Goal: Transaction & Acquisition: Subscribe to service/newsletter

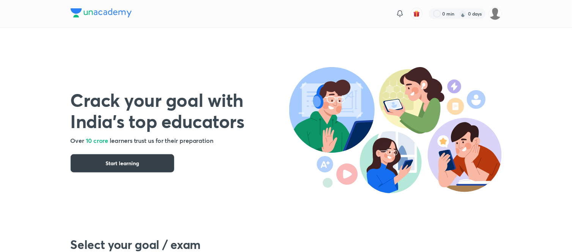
click at [116, 164] on span "Start learning" at bounding box center [122, 164] width 33 height 8
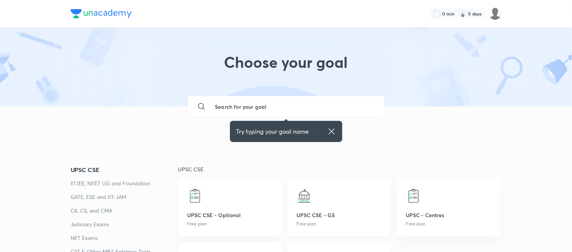
click at [305, 199] on img at bounding box center [304, 196] width 15 height 15
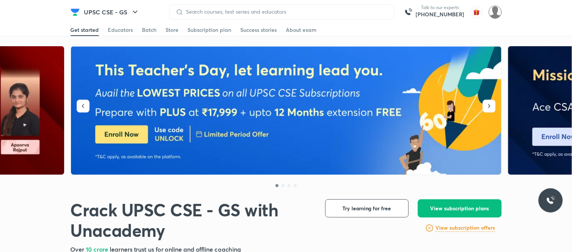
click at [498, 10] on img at bounding box center [495, 12] width 13 height 13
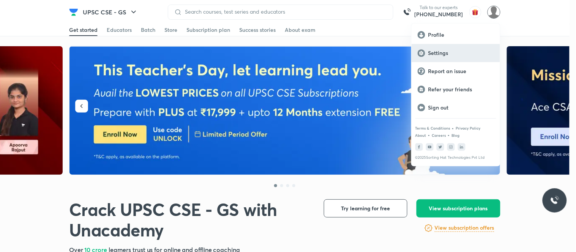
click at [465, 55] on p "Settings" at bounding box center [461, 53] width 66 height 7
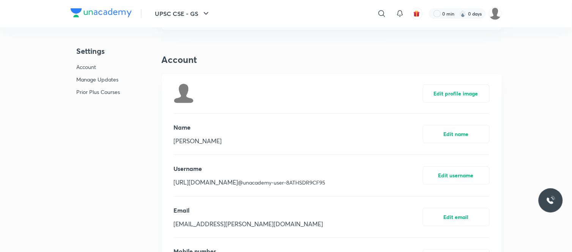
scroll to position [126, 0]
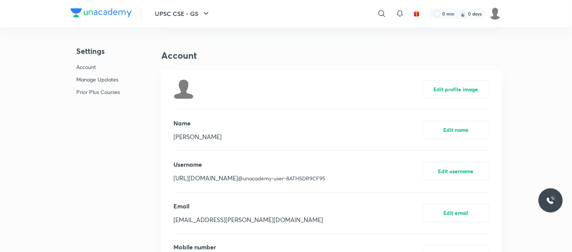
click at [88, 17] on div at bounding box center [101, 13] width 61 height 11
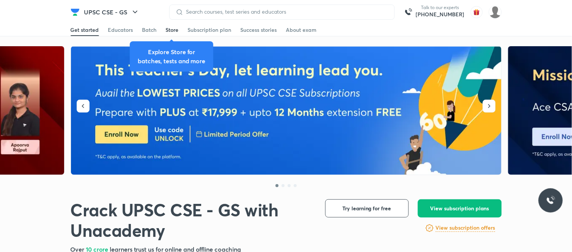
click at [173, 28] on div "Store" at bounding box center [172, 30] width 13 height 8
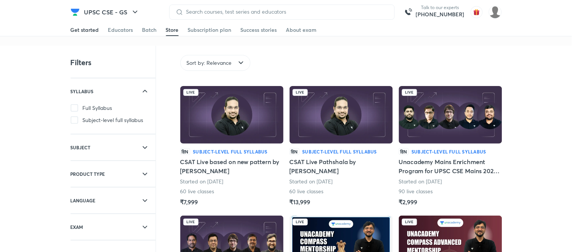
click at [87, 32] on div "Get started" at bounding box center [85, 30] width 28 height 8
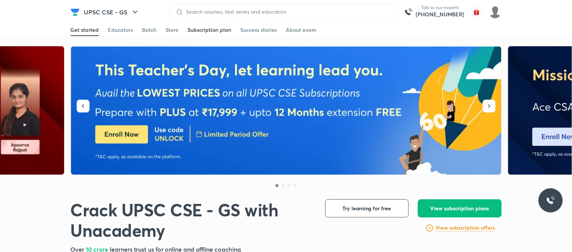
drag, startPoint x: 202, startPoint y: 25, endPoint x: 204, endPoint y: 30, distance: 4.6
click at [202, 26] on div "Subscription plan" at bounding box center [210, 30] width 44 height 8
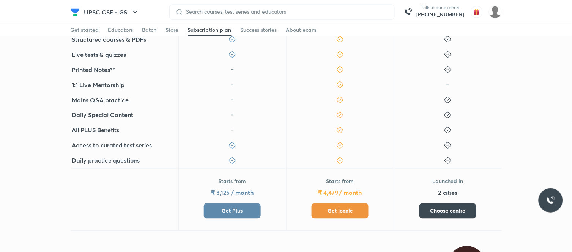
scroll to position [337, 0]
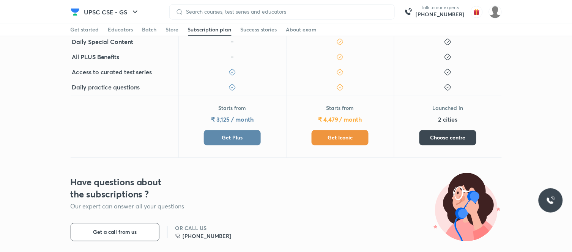
click at [316, 134] on button "Get Iconic" at bounding box center [340, 138] width 57 height 15
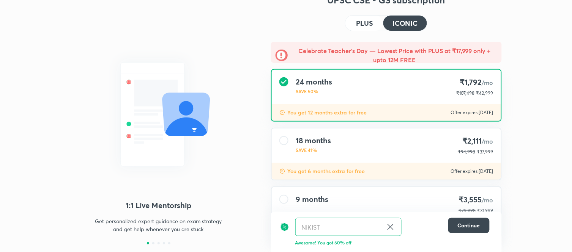
scroll to position [42, 0]
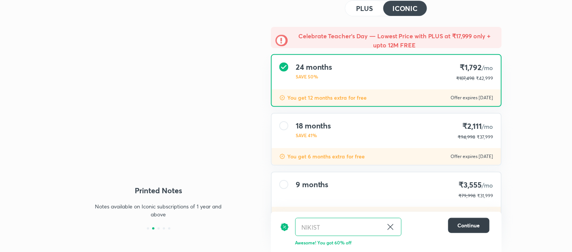
click at [476, 224] on span "Continue" at bounding box center [469, 226] width 22 height 8
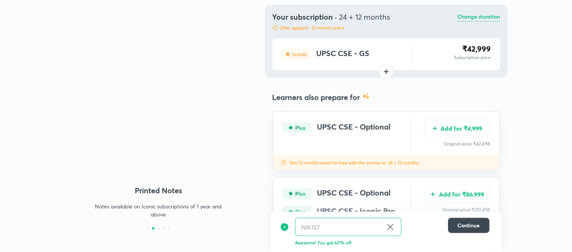
click at [469, 117] on div "Add for ₹4,999 Original price ₹42,498" at bounding box center [458, 133] width 66 height 37
click at [469, 120] on button "Add for ₹4,999" at bounding box center [458, 128] width 66 height 18
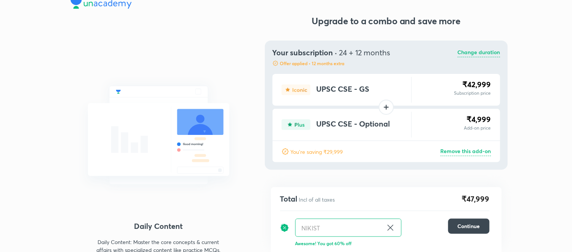
scroll to position [0, 0]
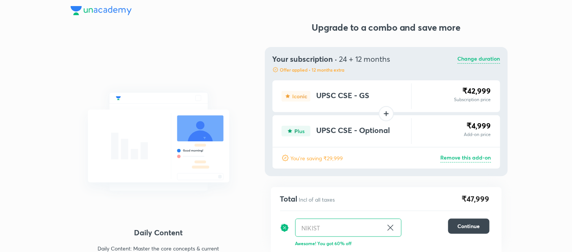
click at [108, 12] on img at bounding box center [101, 10] width 61 height 9
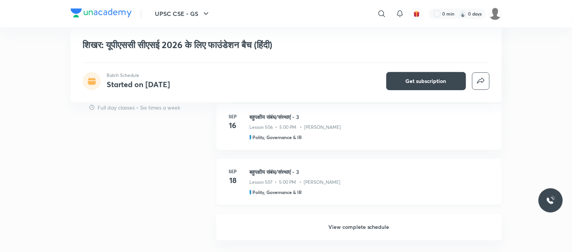
scroll to position [590, 0]
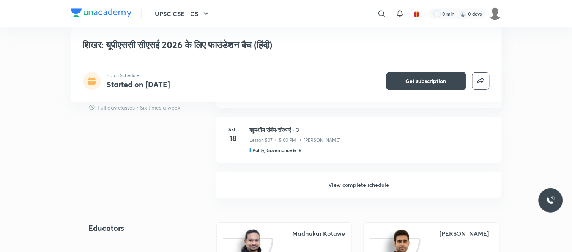
click at [371, 173] on h6 "View complete schedule" at bounding box center [359, 185] width 286 height 27
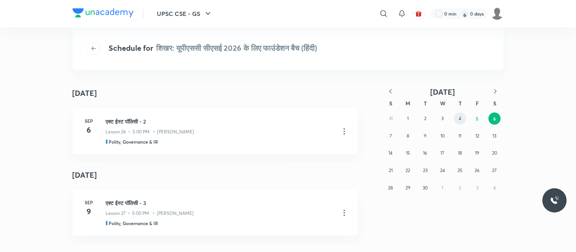
click at [459, 115] on button "4" at bounding box center [460, 119] width 12 height 12
